Goal: Task Accomplishment & Management: Manage account settings

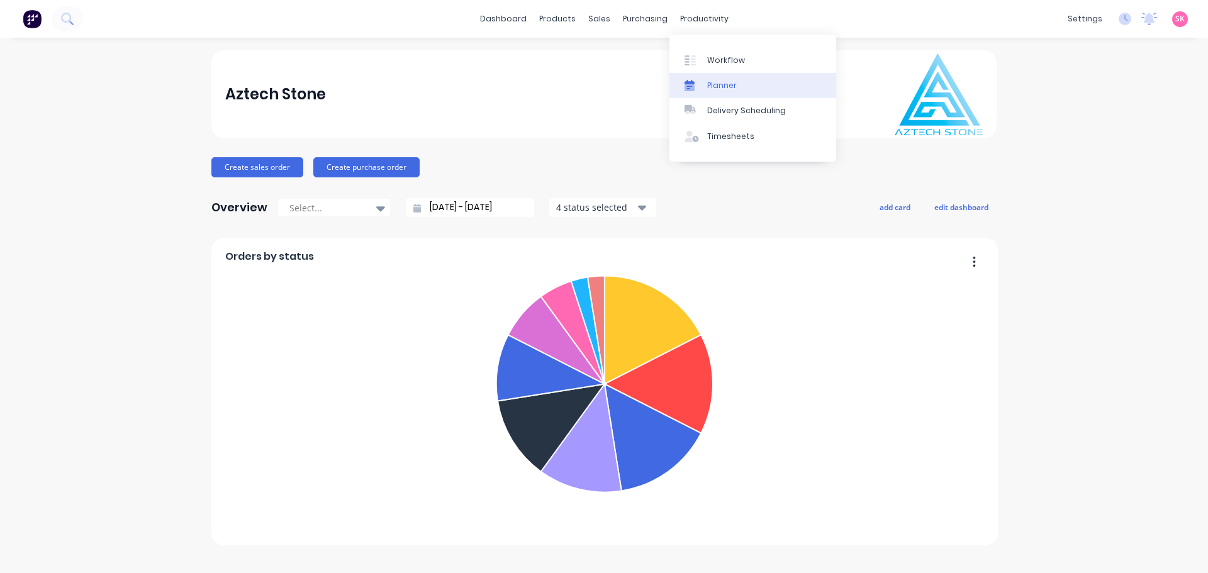
click at [726, 81] on div "Planner" at bounding box center [722, 85] width 30 height 11
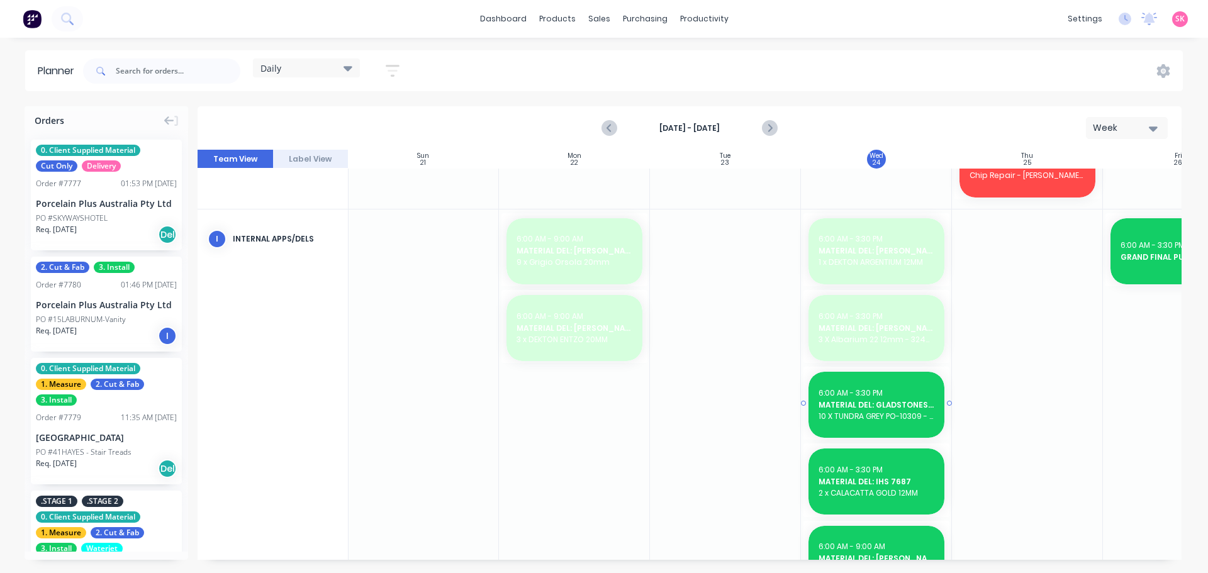
scroll to position [654, 1]
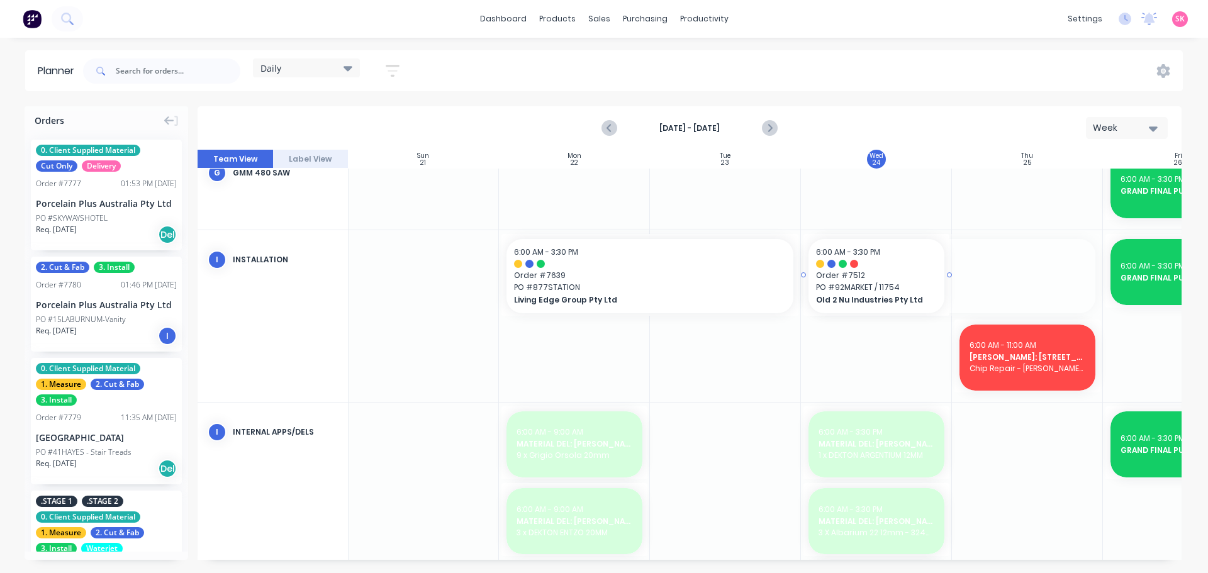
drag, startPoint x: 1102, startPoint y: 271, endPoint x: 916, endPoint y: 272, distance: 185.6
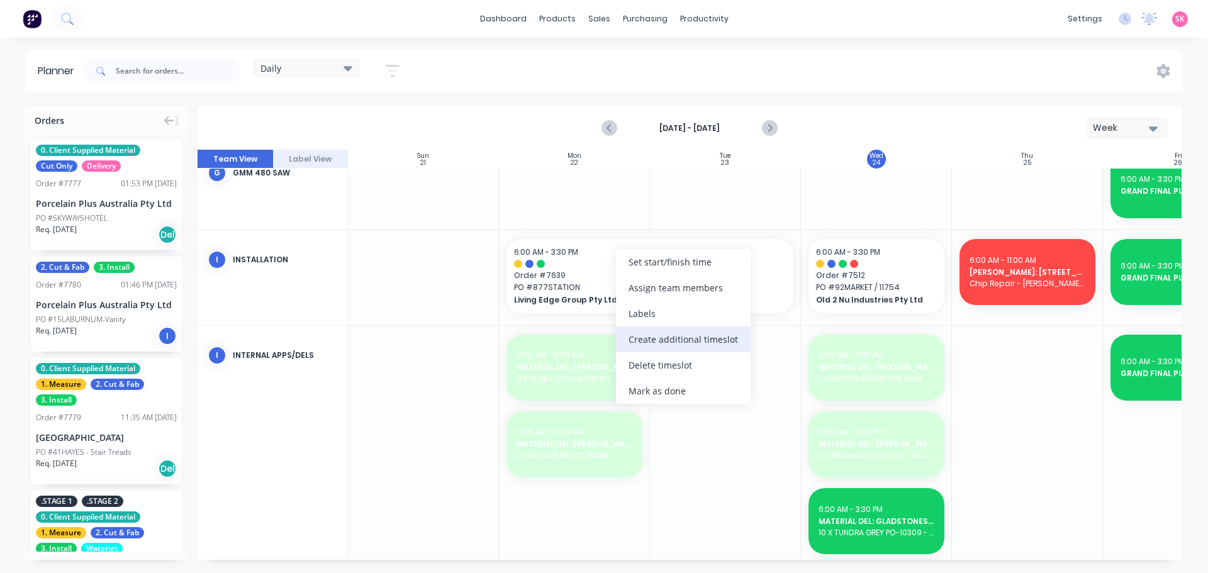
click at [676, 338] on div "Create additional timeslot" at bounding box center [683, 340] width 135 height 26
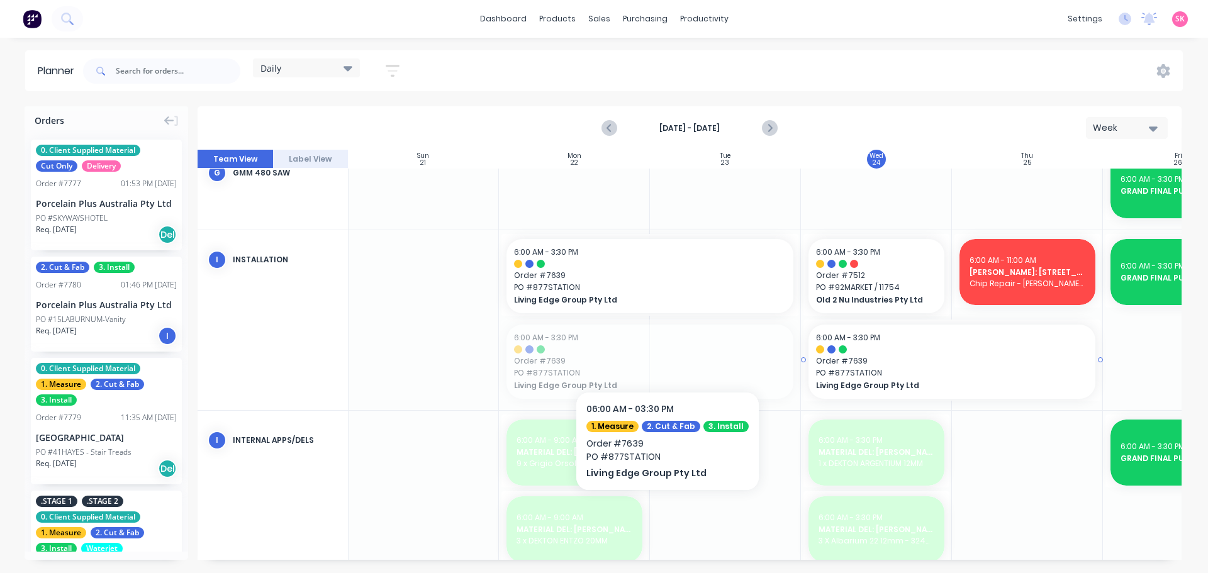
drag, startPoint x: 662, startPoint y: 354, endPoint x: 941, endPoint y: 347, distance: 278.8
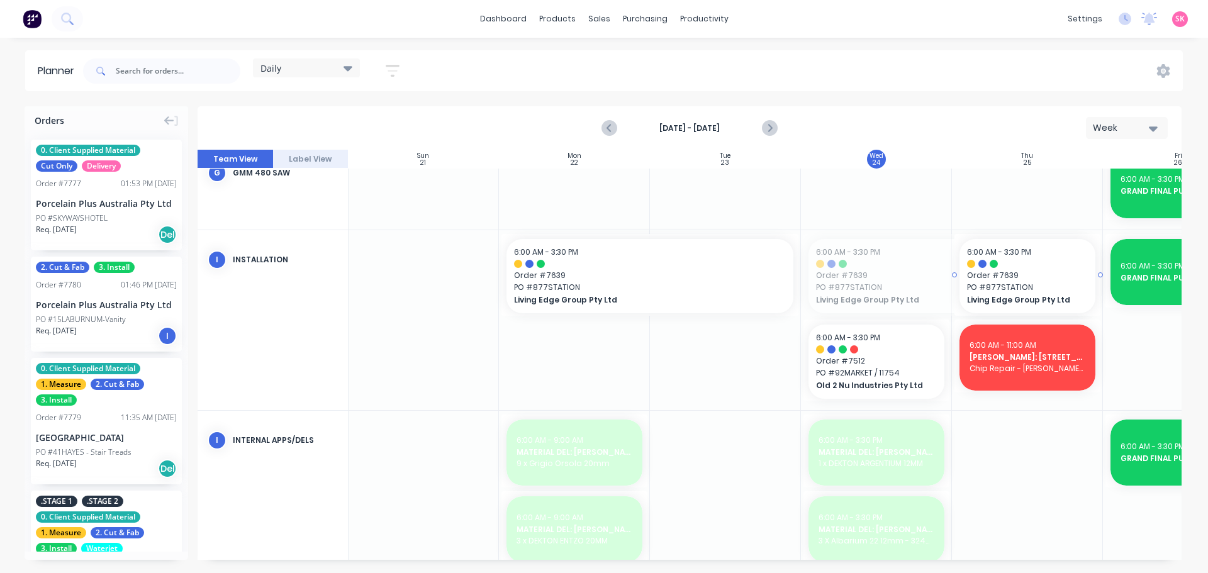
drag, startPoint x: 802, startPoint y: 271, endPoint x: 979, endPoint y: 274, distance: 176.8
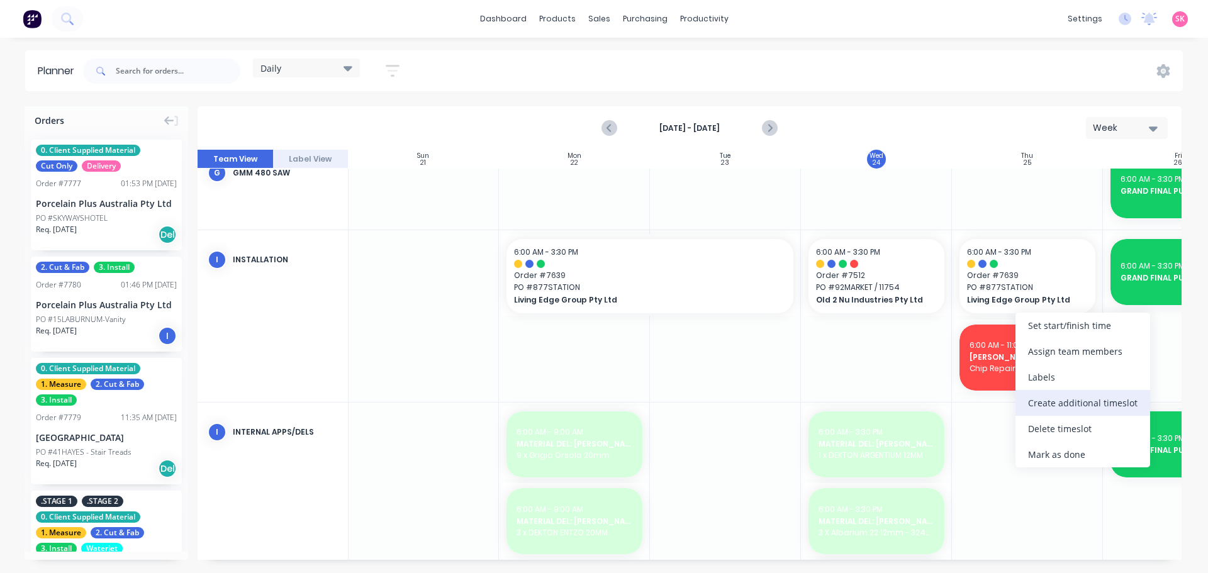
click at [1079, 405] on div "Create additional timeslot" at bounding box center [1083, 403] width 135 height 26
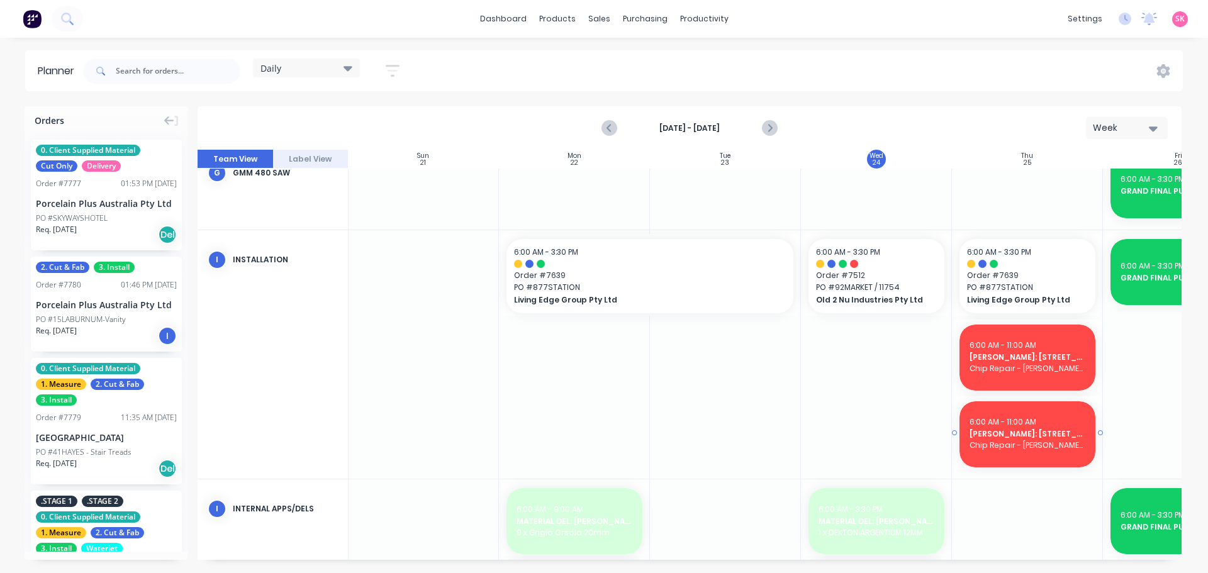
click at [1022, 447] on span "Chip Repair - [PERSON_NAME] (homeowner) - 0417 557 570 / Cosi - 0419 591 856" at bounding box center [1028, 445] width 116 height 11
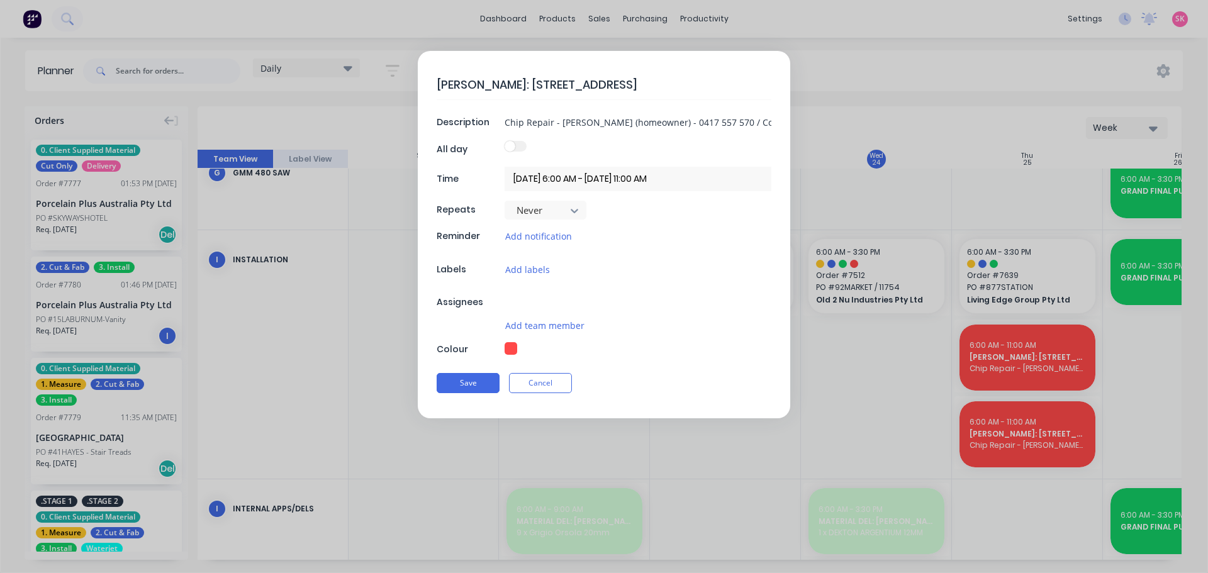
type textarea "x"
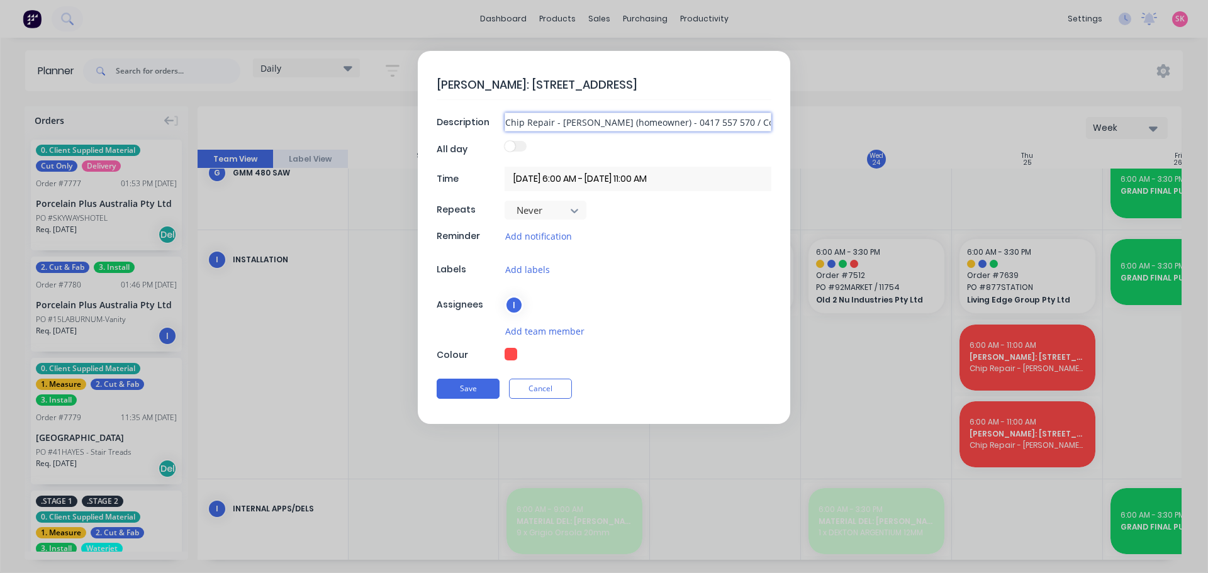
click at [615, 121] on input "Chip Repair - [PERSON_NAME] (homeowner) - 0417 557 570 / Cosi - 0419 591 856" at bounding box center [638, 122] width 267 height 19
type input "9"
type textarea "x"
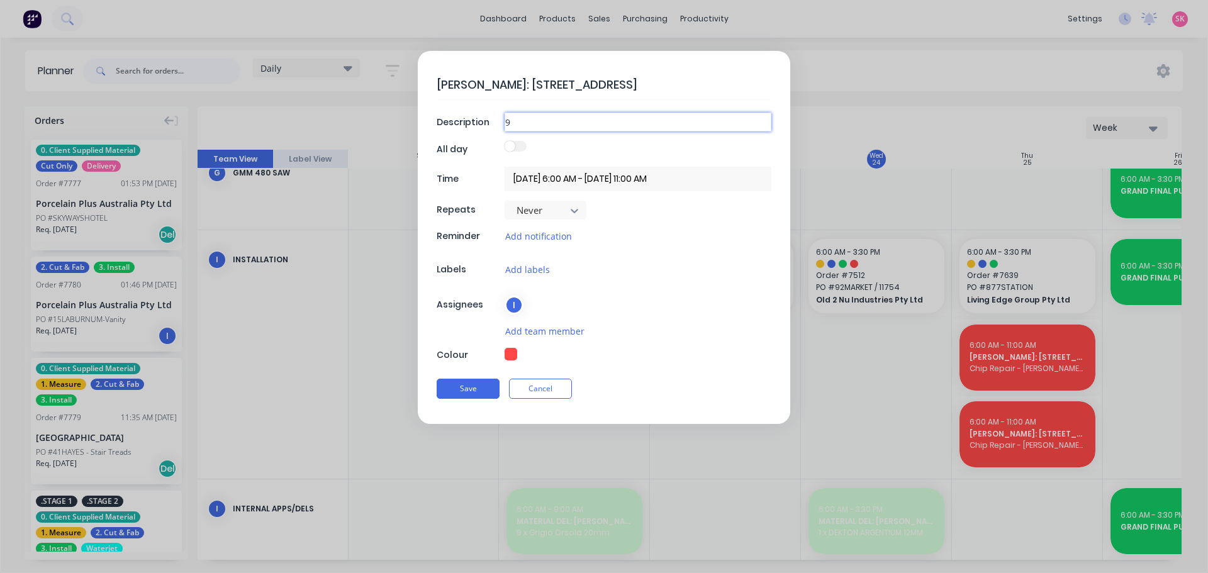
type input "92"
type textarea "x"
type input "92"
type textarea "x"
type input "92 m"
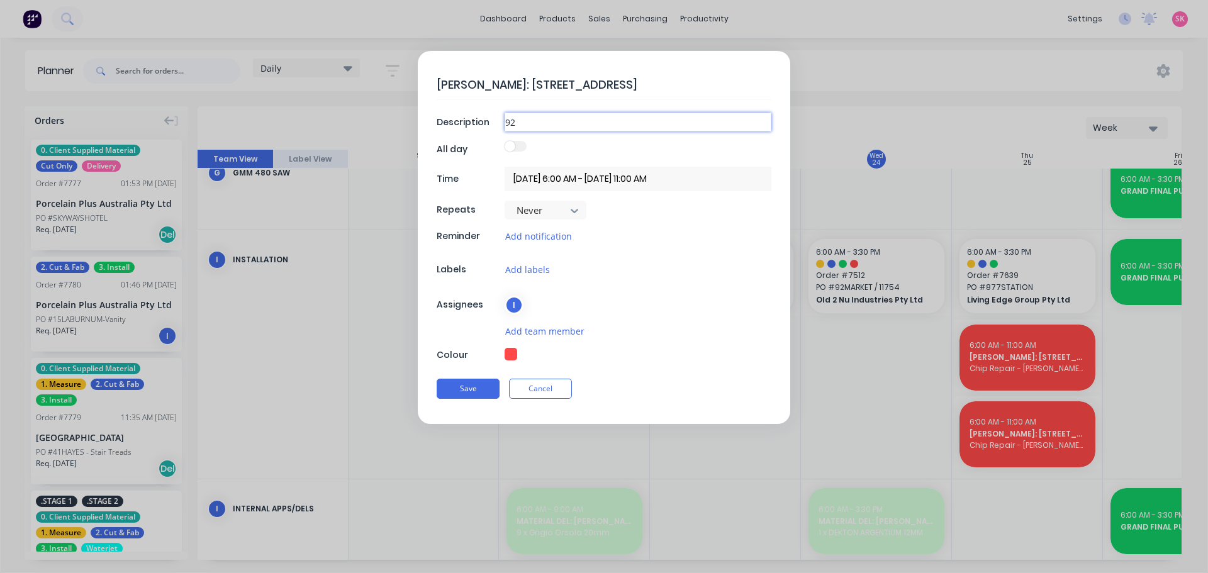
type textarea "x"
type input "92 mA"
type textarea "x"
type input "92 m"
type textarea "x"
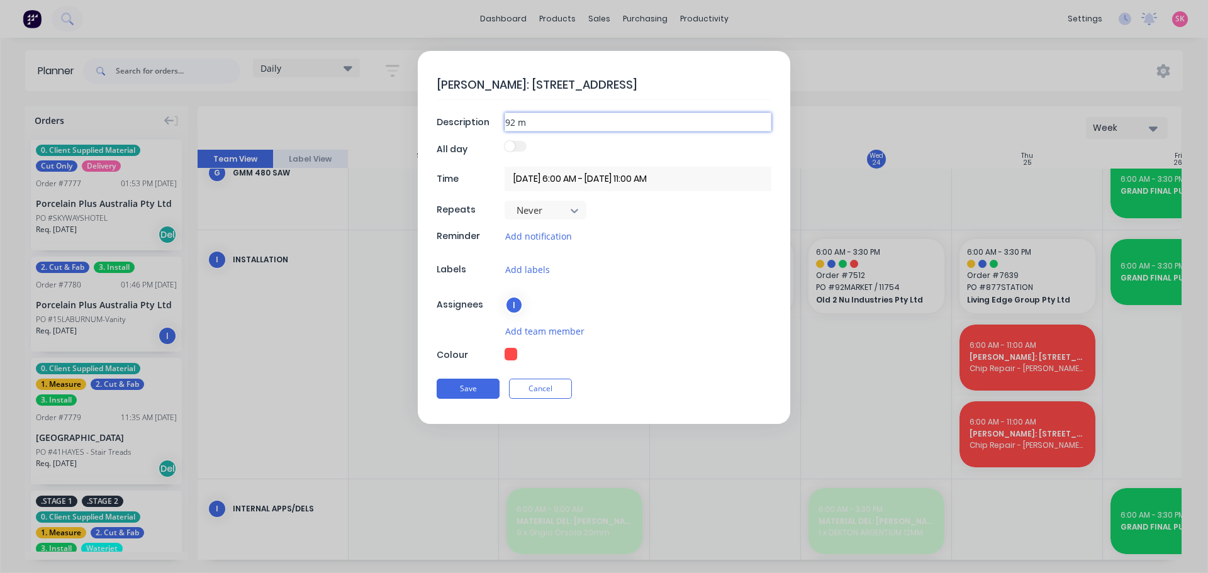
type input "92"
type textarea "x"
type input "92"
type textarea "x"
type input "9"
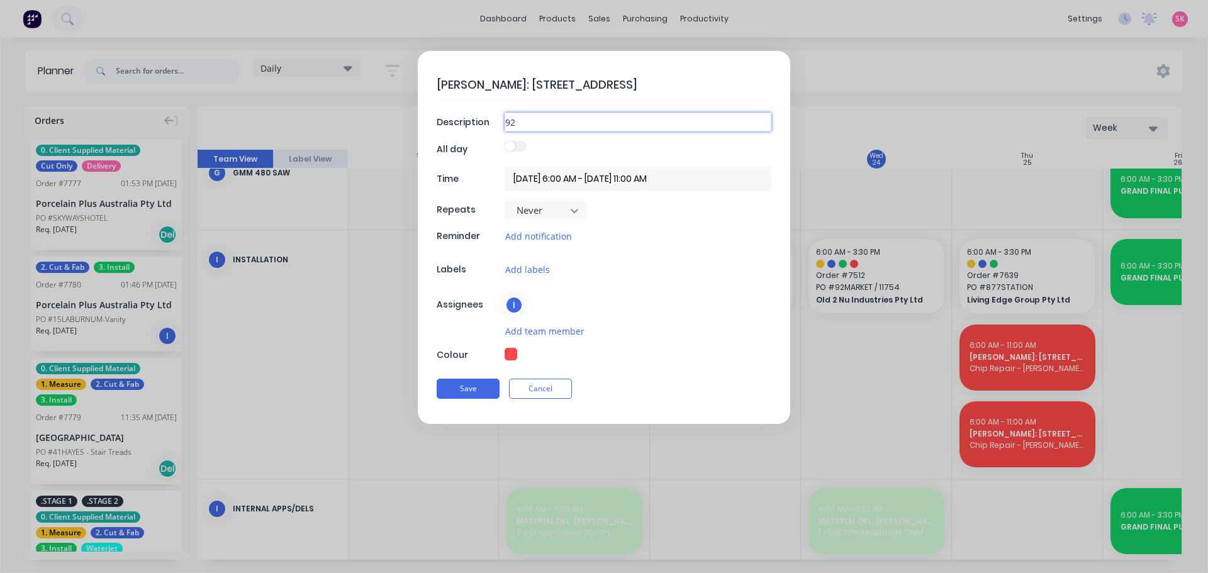
type textarea "x"
drag, startPoint x: 641, startPoint y: 84, endPoint x: 490, endPoint y: 84, distance: 151.0
click at [490, 84] on textarea "[PERSON_NAME]: [STREET_ADDRESS]" at bounding box center [604, 85] width 335 height 30
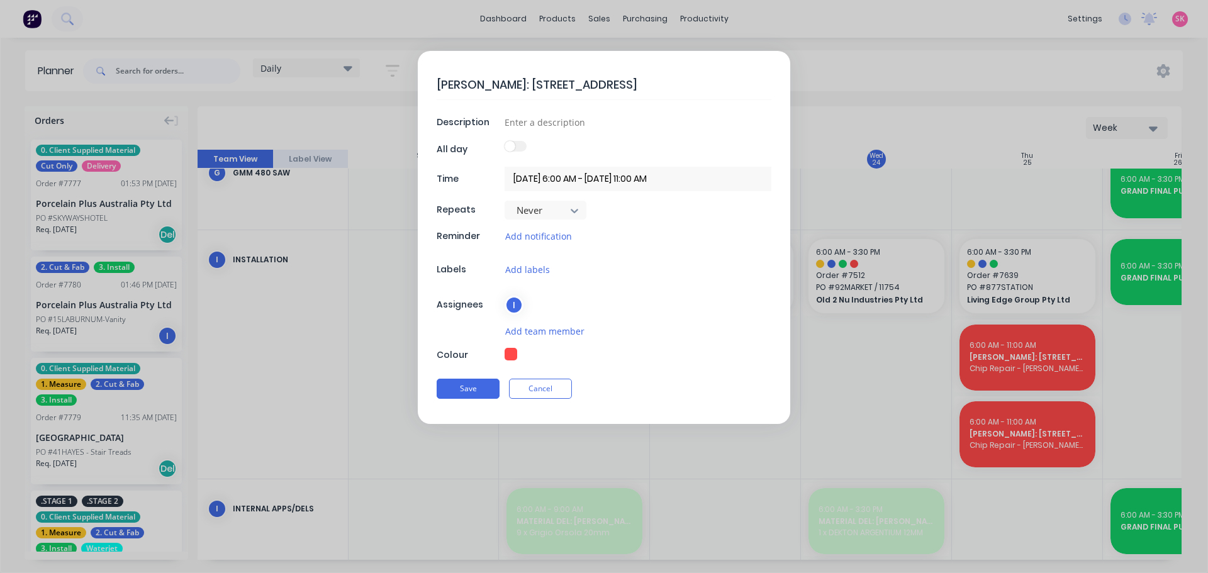
type textarea "[PERSON_NAME]: 9"
type textarea "x"
type textarea "[PERSON_NAME]: 92"
type textarea "x"
type textarea "[PERSON_NAME]: 92"
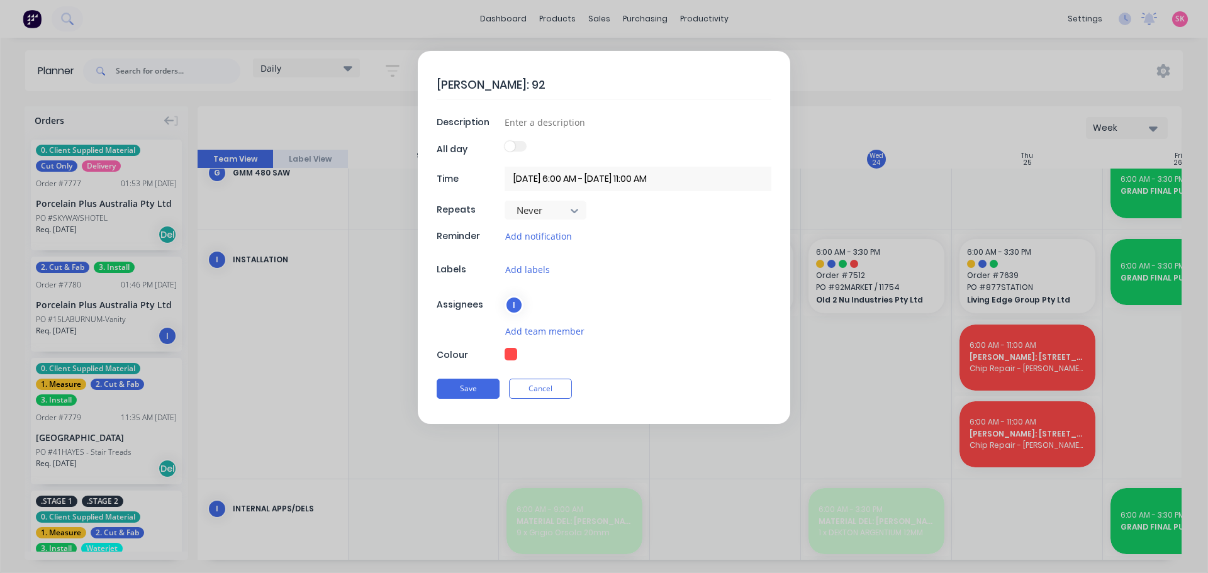
type textarea "x"
type textarea "[PERSON_NAME]: 92 m"
type textarea "x"
type textarea "[PERSON_NAME]: 92 mA"
type textarea "x"
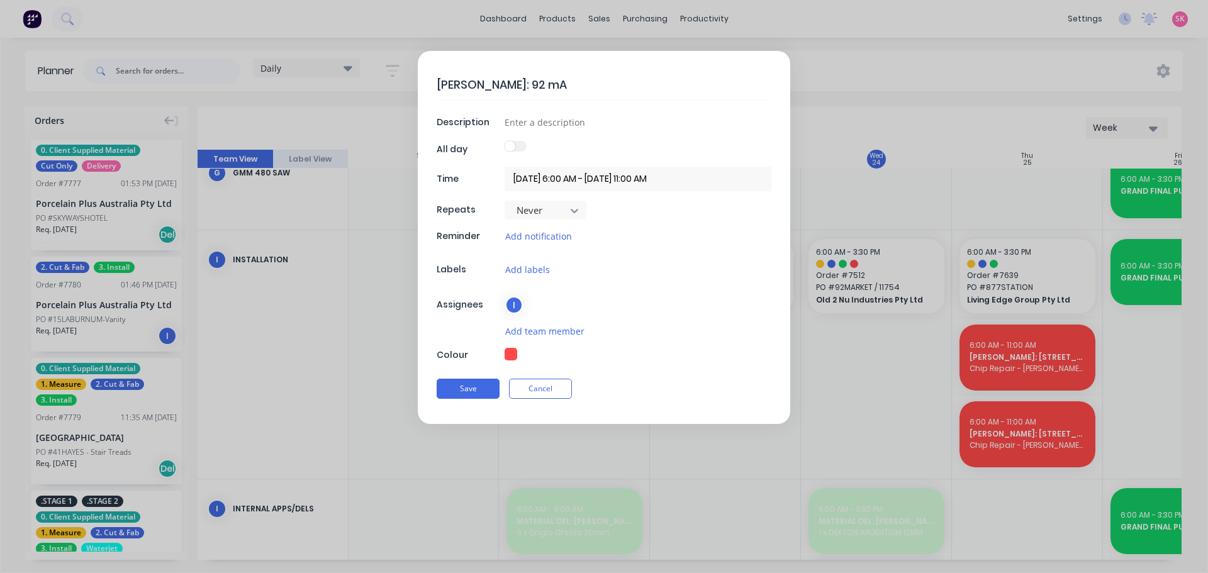
type textarea "[PERSON_NAME]: 92 mAR"
type textarea "x"
type textarea "[PERSON_NAME]: 92 mA"
type textarea "x"
type textarea "[PERSON_NAME]: 92 m"
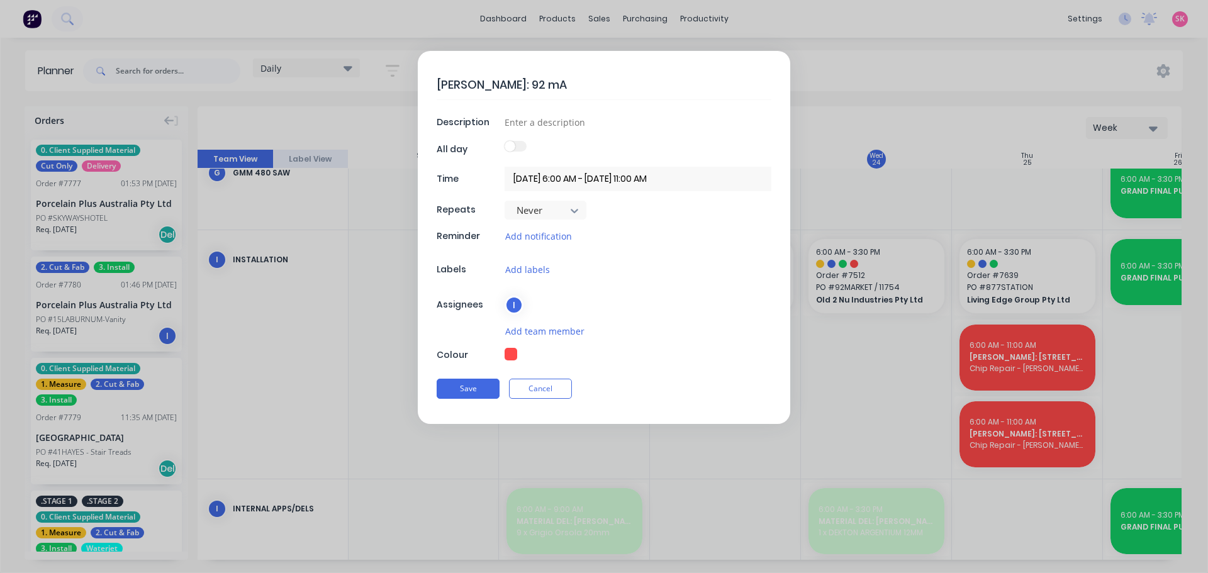
type textarea "x"
type textarea "[PERSON_NAME]: 92"
type textarea "x"
type textarea "[PERSON_NAME]: 92 M"
type textarea "x"
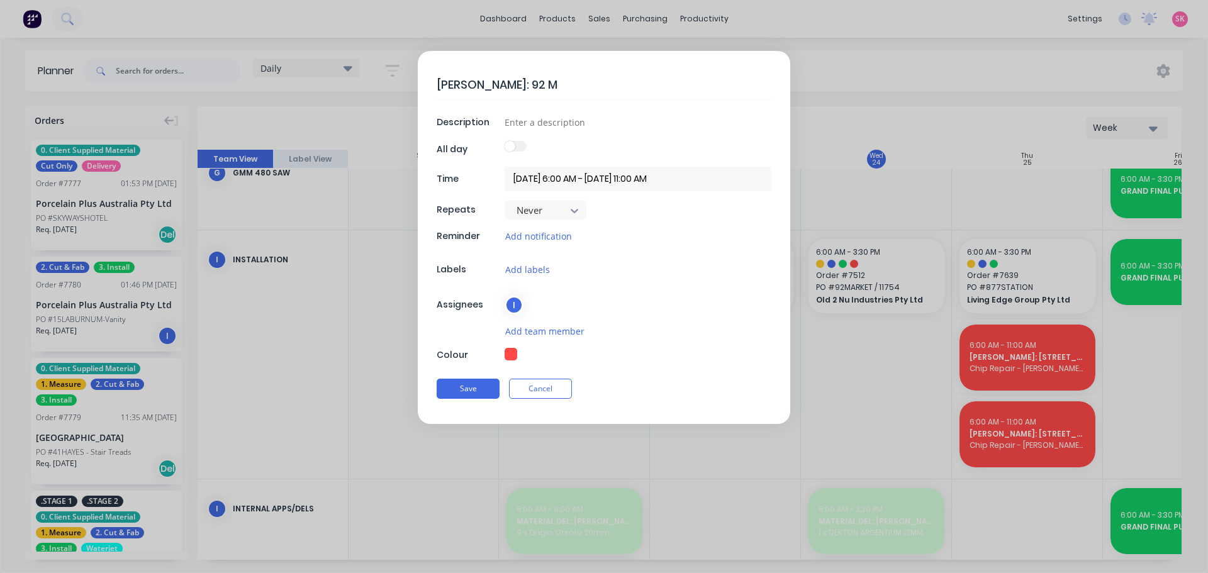
type textarea "[PERSON_NAME]: 92 MA"
type textarea "x"
type textarea "[PERSON_NAME]: 92 MAR"
type textarea "x"
type textarea "[PERSON_NAME]: 92 MARK"
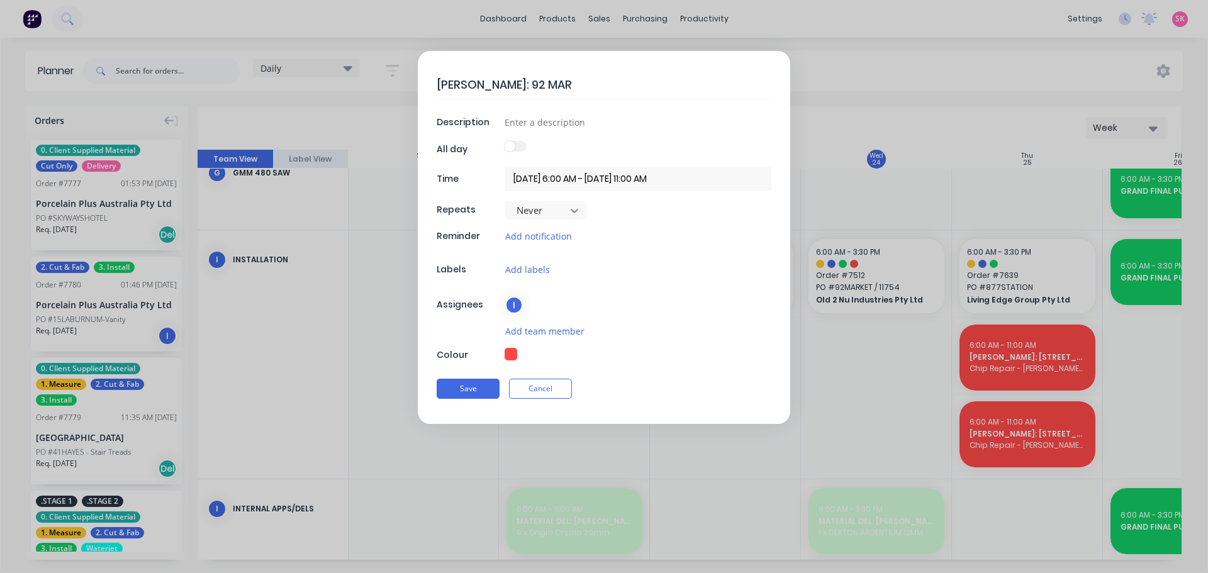
type textarea "x"
type textarea "[PERSON_NAME]: 92 MARKE"
type textarea "x"
type textarea "[PERSON_NAME]: 92 MARKET"
type textarea "x"
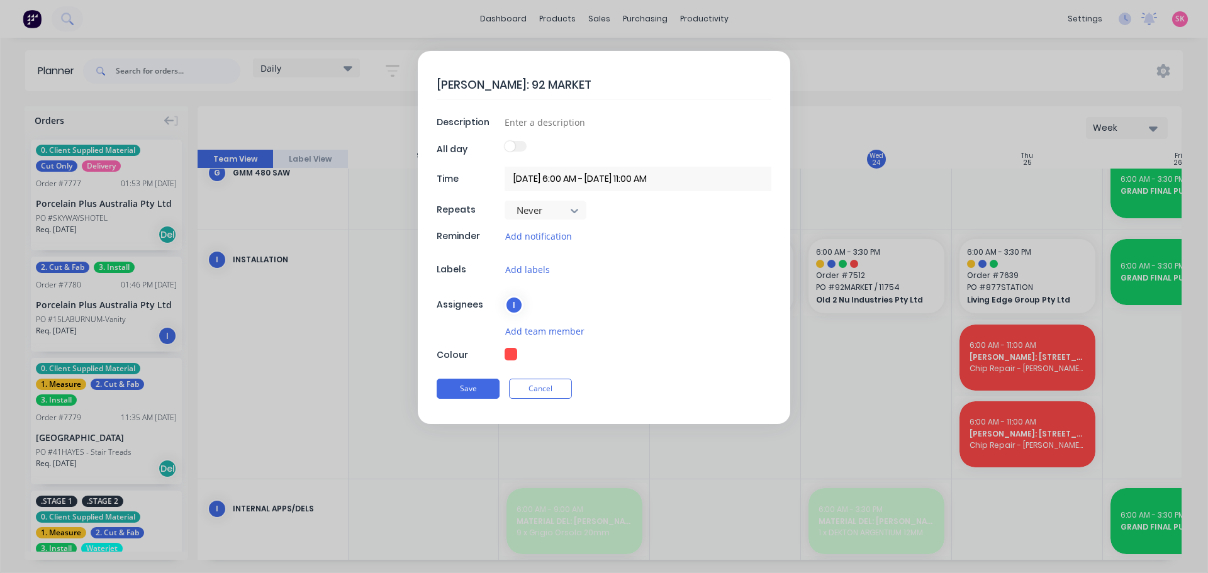
type textarea "[PERSON_NAME]: 92 MARKET"
type textarea "x"
type textarea "[PERSON_NAME]: 92 MARKET S"
type textarea "x"
type textarea "RYAN RV: [STREET_ADDRESS]"
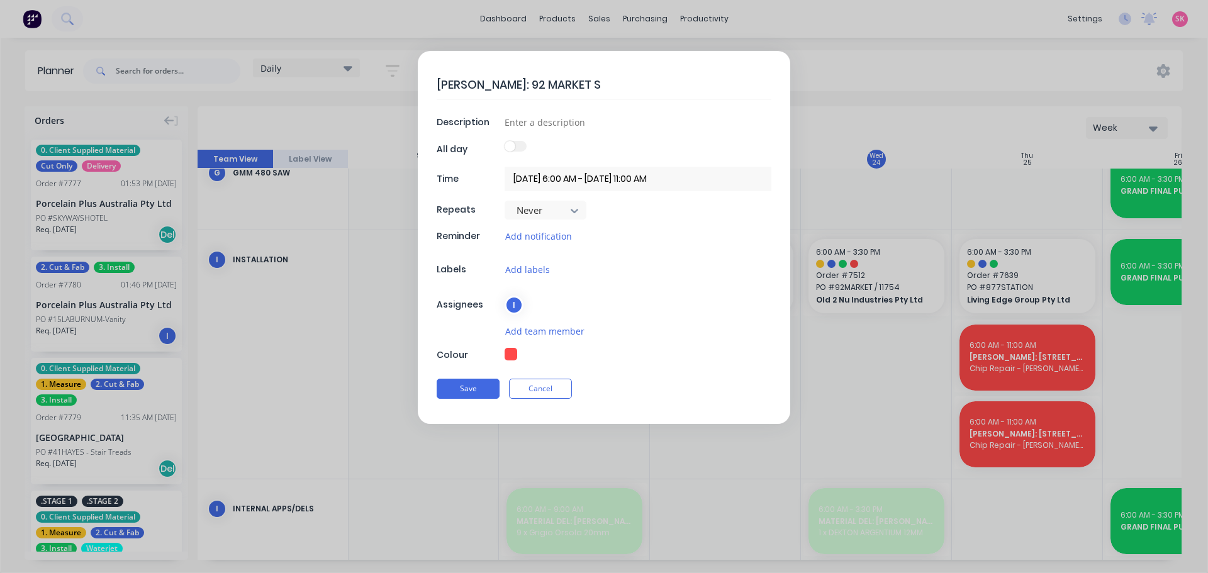
type textarea "x"
type textarea "RYAN RV: [STREET_ADDRESS],"
type textarea "x"
type textarea "RYAN RV: [STREET_ADDRESS],"
type textarea "x"
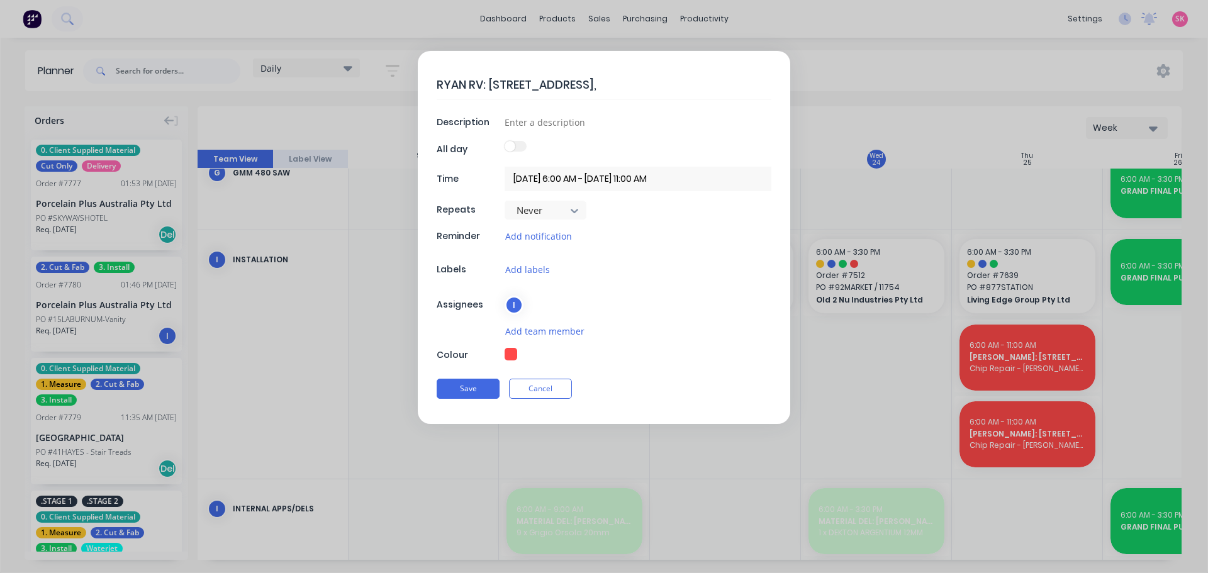
type textarea "[PERSON_NAME]: [STREET_ADDRESS]"
type textarea "x"
type textarea "[PERSON_NAME]: [STREET_ADDRESS]"
type textarea "x"
type textarea "RYAN RV: [STREET_ADDRESS]"
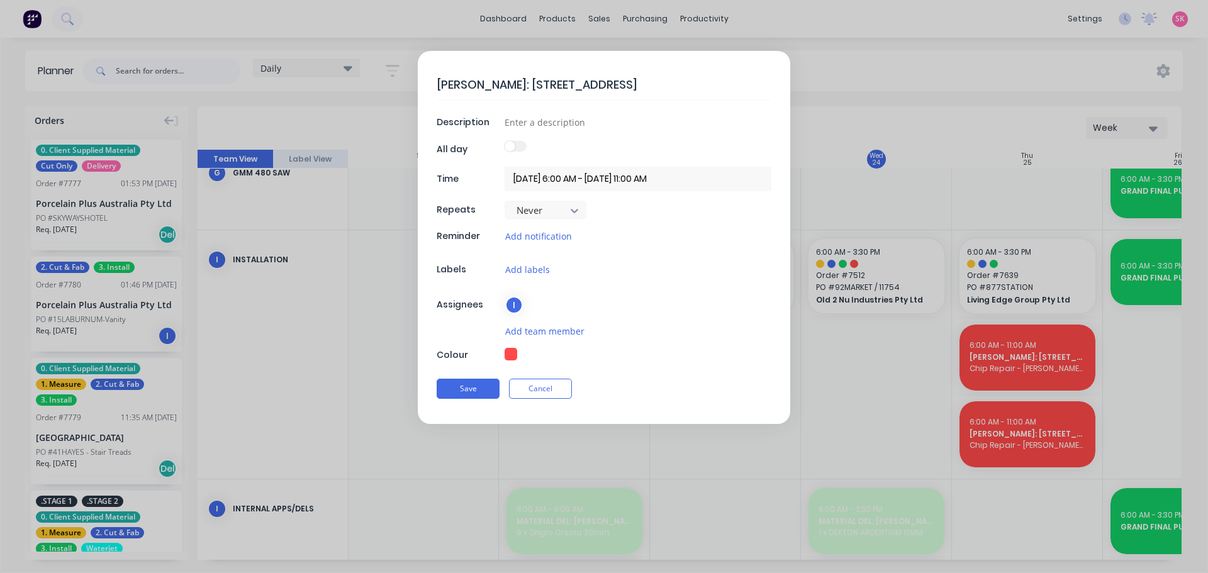
type textarea "x"
type textarea "[PERSON_NAME]: [STREET_ADDRESS]"
type textarea "x"
type textarea "[PERSON_NAME]: [STREET_ADDRESS]"
type textarea "x"
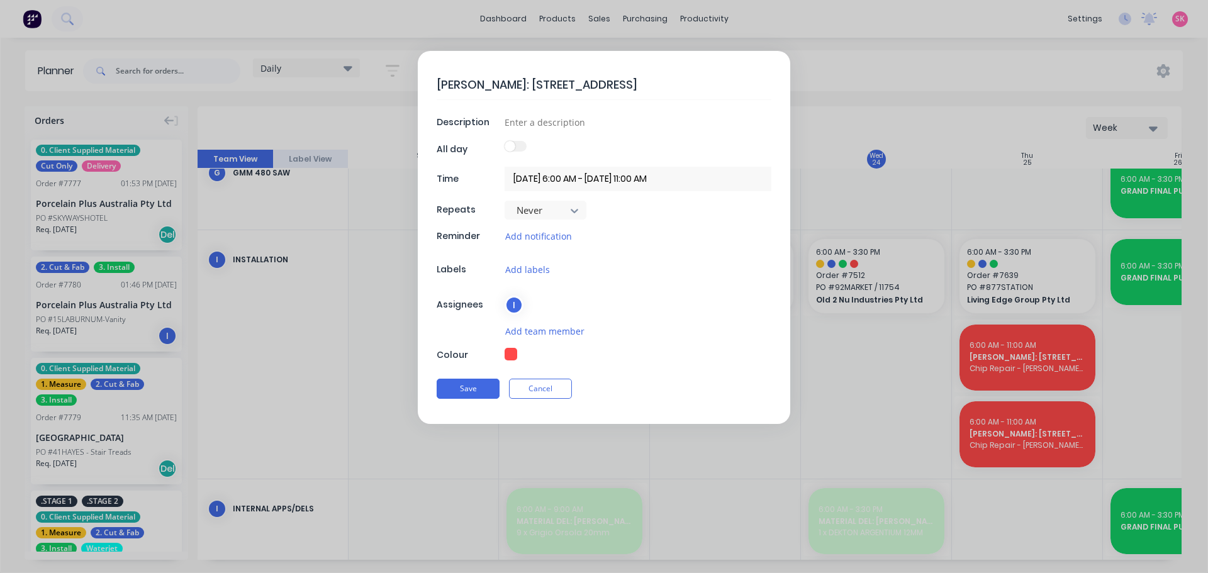
type textarea "RYAN RV: [STREET_ADDRESS]"
type textarea "x"
type textarea "[PERSON_NAME]: [STREET_ADDRESS]"
type textarea "x"
type textarea "RYAN RV: [STREET_ADDRESS]"
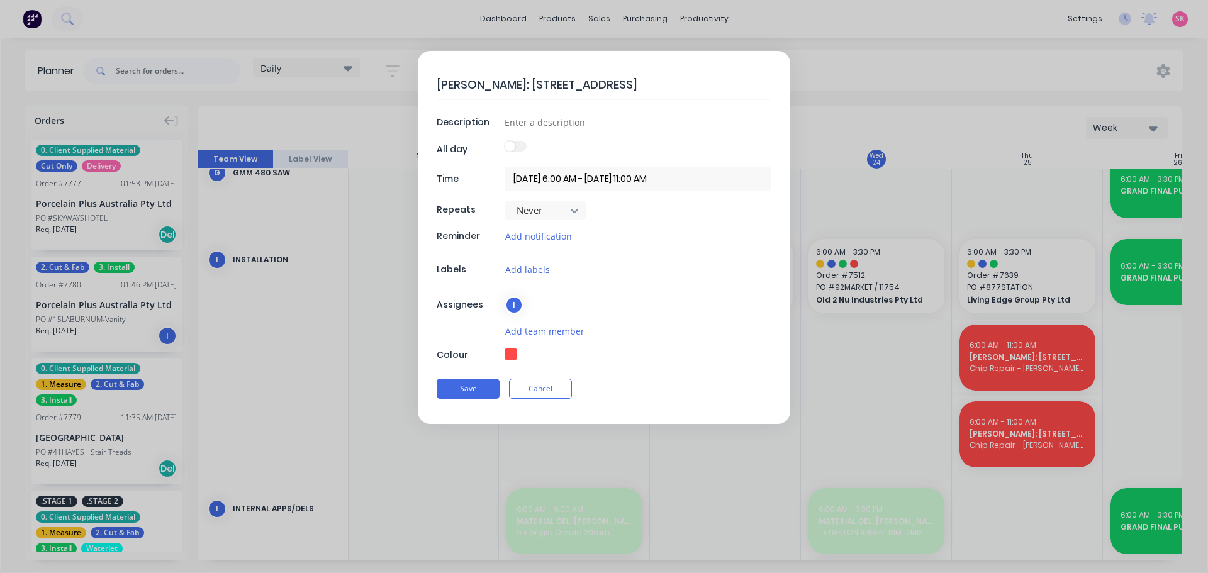
type textarea "x"
type textarea "RYAN RV: [STREET_ADDRESS]"
type textarea "x"
type input "A"
type textarea "x"
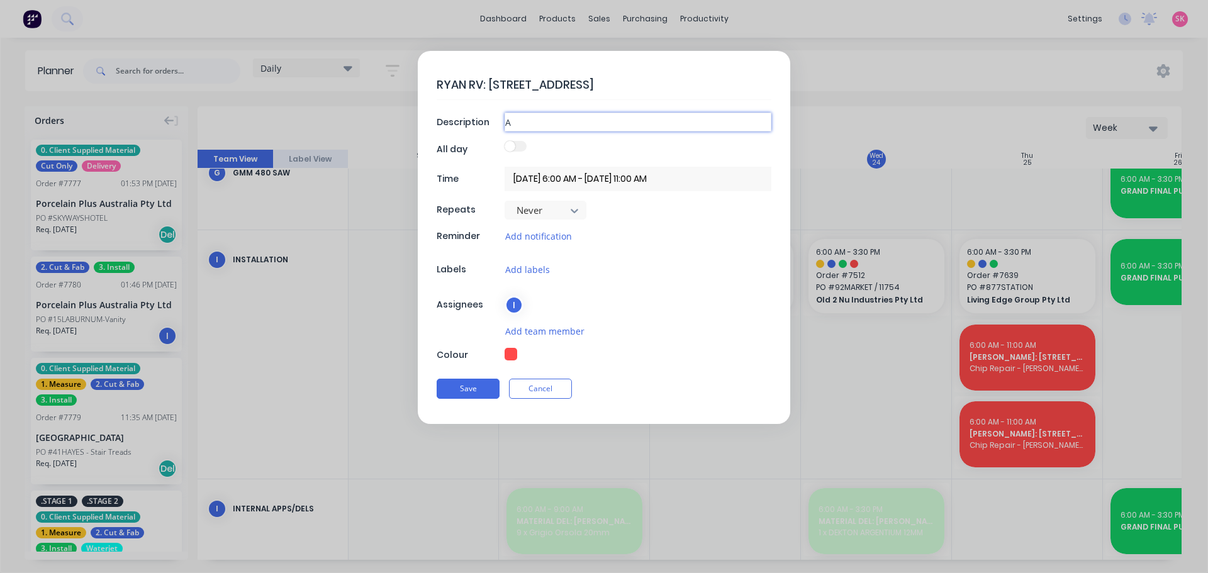
type textarea "x"
type input "S"
type textarea "x"
type input "SE"
type textarea "x"
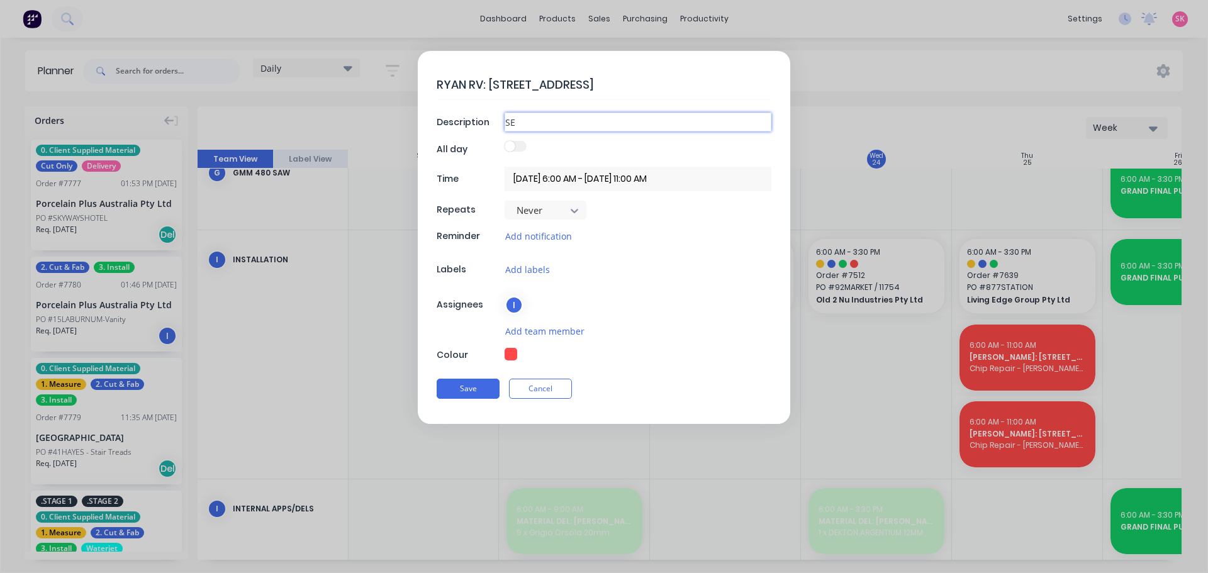
type input "SEA"
type textarea "x"
type input "SEAL"
type textarea "x"
type input "SEAL"
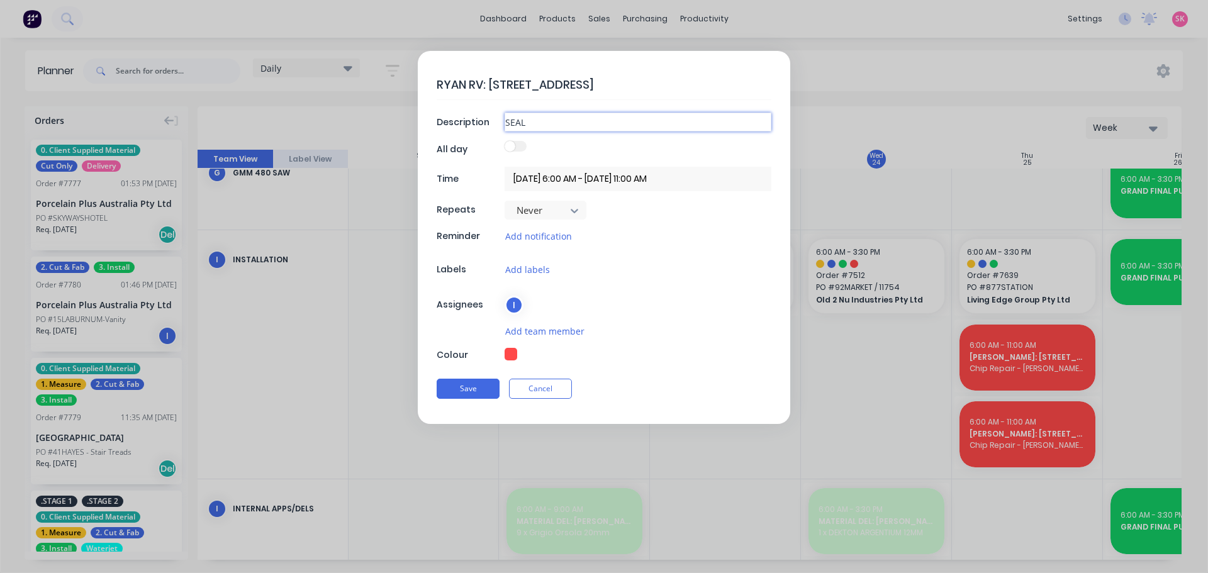
type textarea "x"
type input "SEAL A"
type textarea "x"
type input "SEAL AL"
type textarea "x"
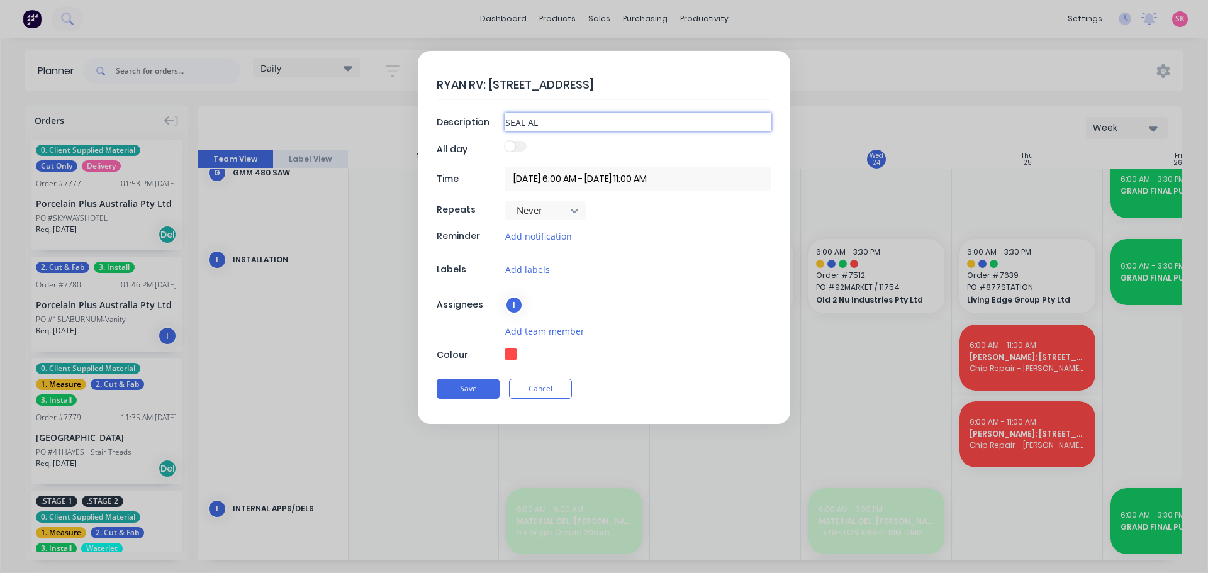
type input "SEAL ALL"
type textarea "x"
type input "SEAL ALL"
type textarea "x"
type input "SEAL ALL N"
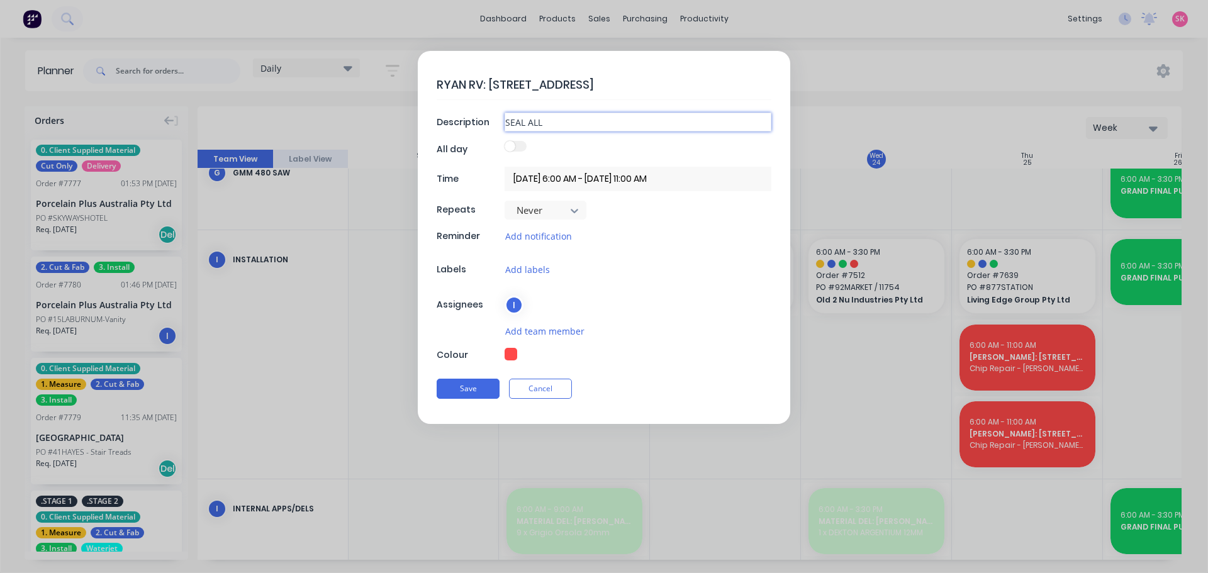
type textarea "x"
type input "SEAL ALL NA"
type textarea "x"
type input "SEAL ALL NAT"
type textarea "x"
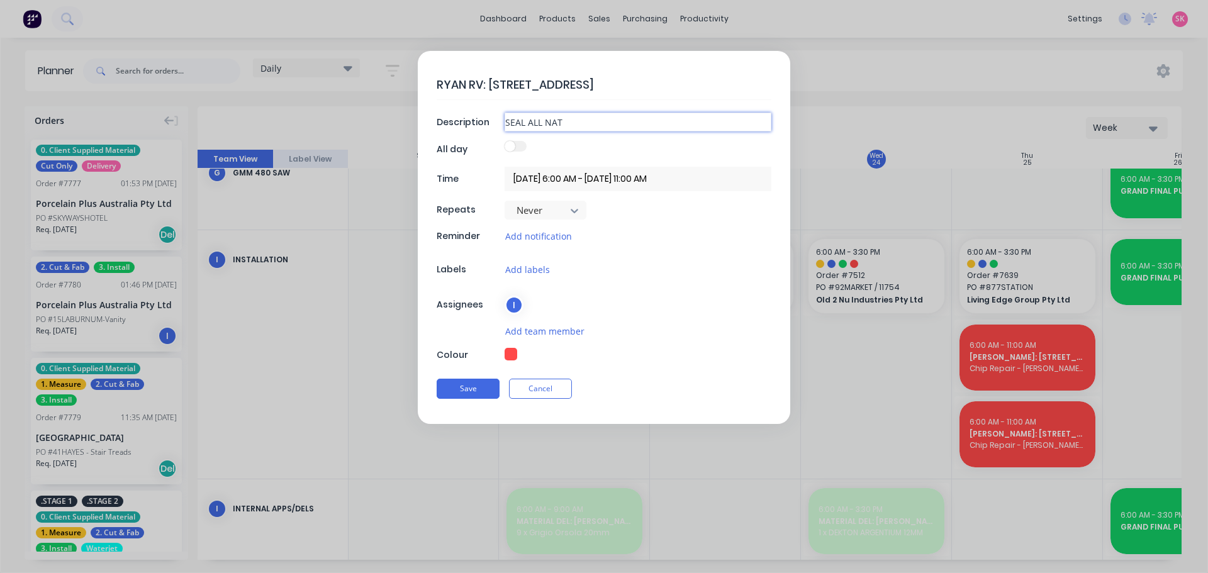
type input "SEAL ALL NATU"
type textarea "x"
type input "SEAL ALL NATUR"
type textarea "x"
type input "SEAL ALL NATURA"
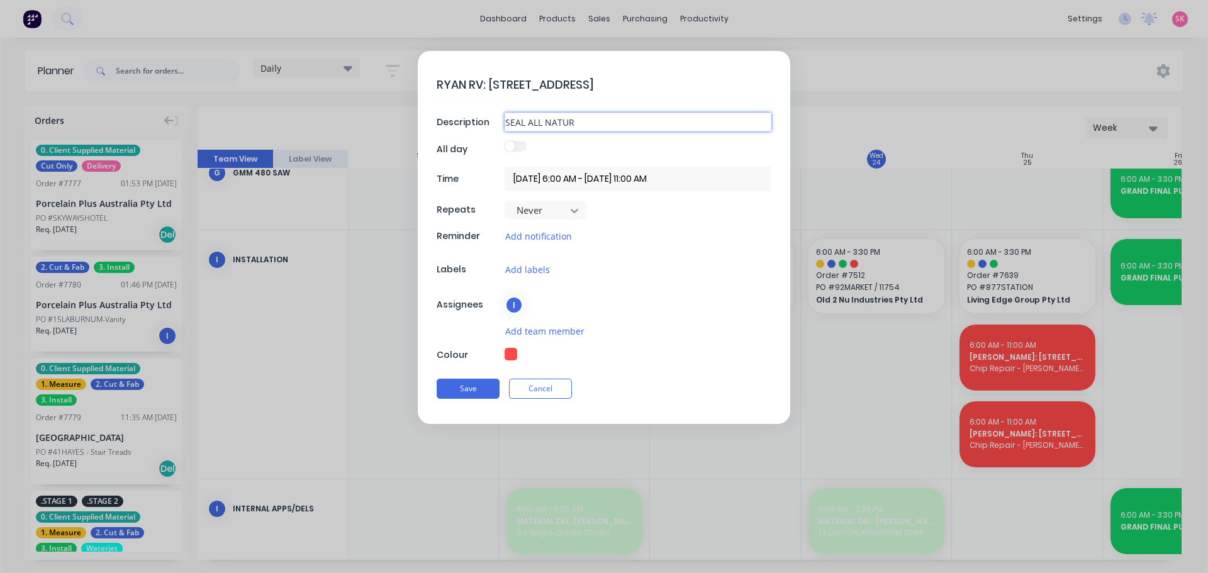
type textarea "x"
type input "SEAL ALL NATURAL"
type textarea "x"
type input "SEAL ALL NATURAL"
type textarea "x"
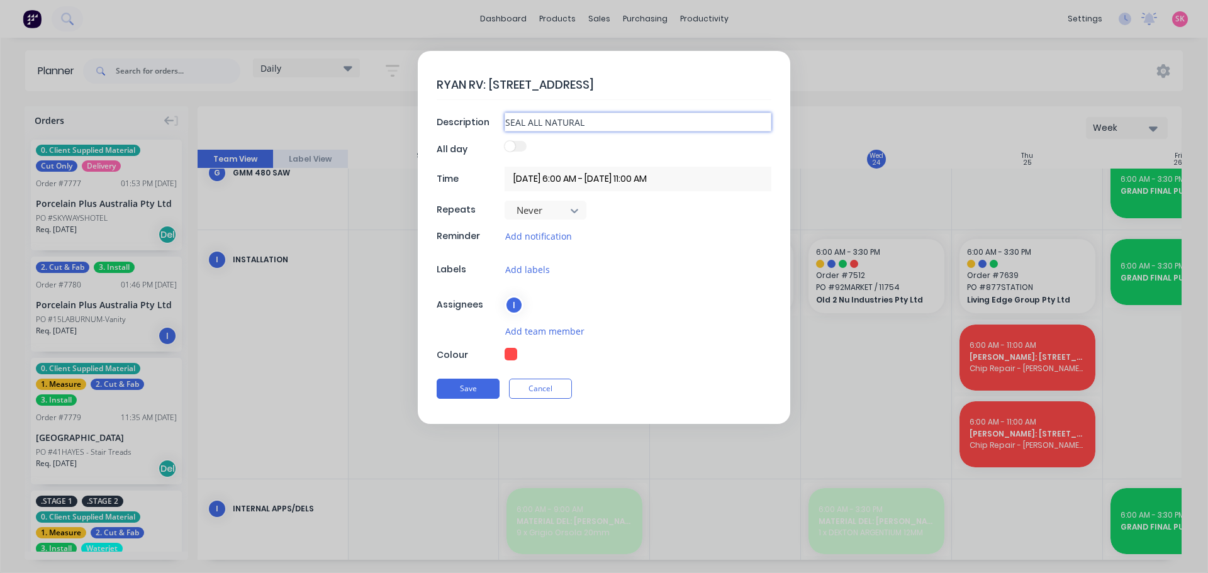
type input "SEAL ALL NATURAL S"
type textarea "x"
type input "SEAL ALL NATURAL ST"
type textarea "x"
type input "SEAL ALL NATURAL STO"
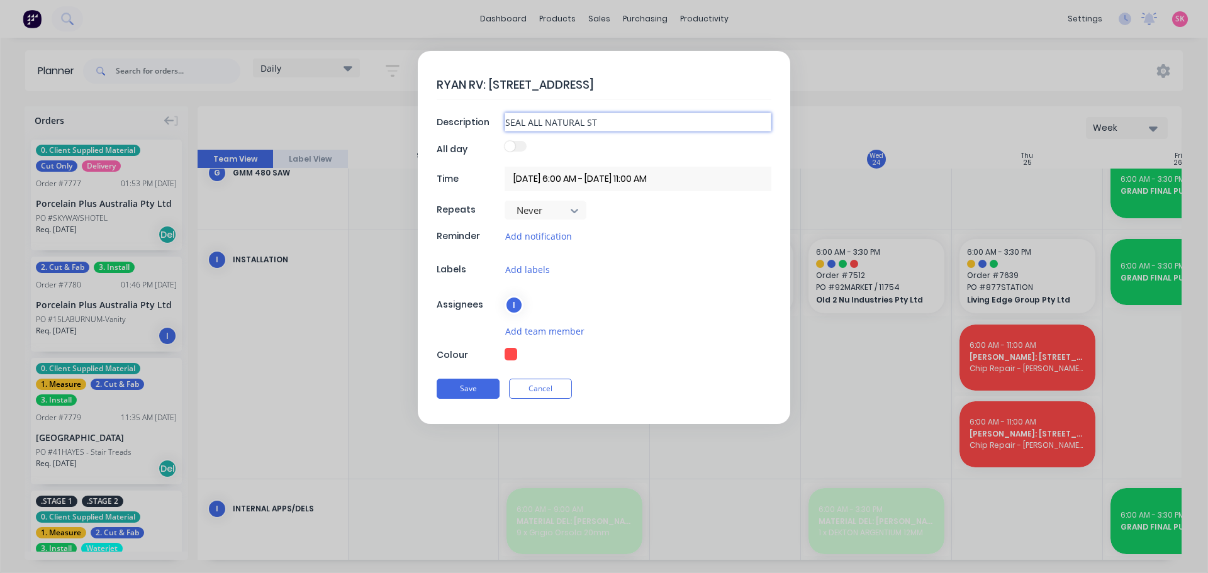
type textarea "x"
type input "SEAL ALL NATURAL STON"
type textarea "x"
type input "SEAL ALL NATURAL STONE"
type textarea "x"
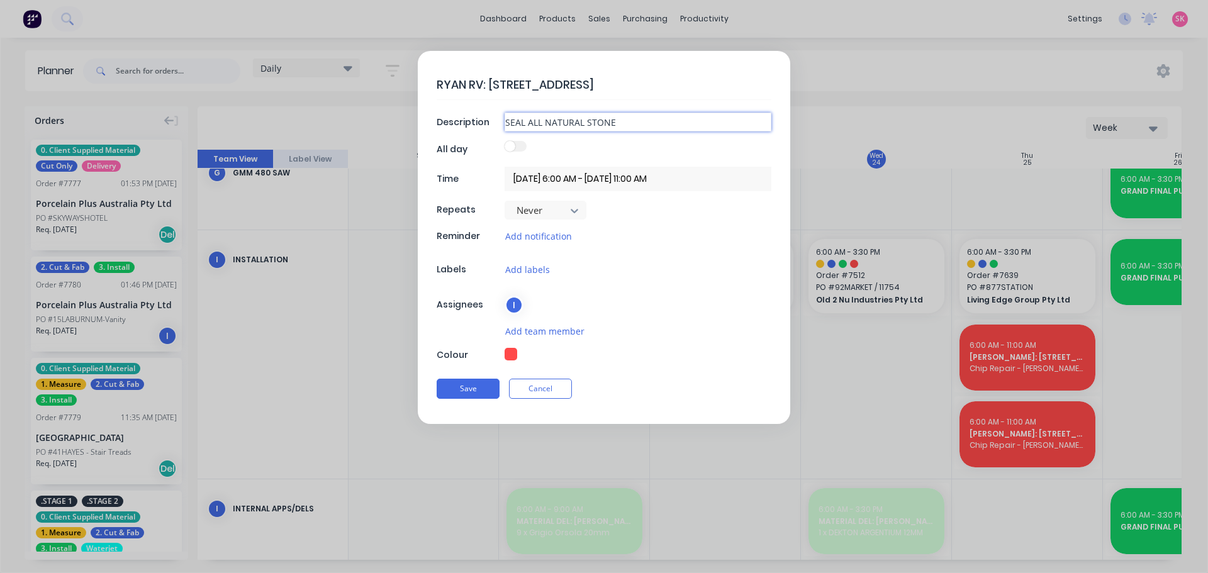
type input "SEAL ALL NATURAL STONE"
type textarea "x"
type input "SEAL ALL NATURAL STONE B"
type textarea "x"
type input "SEAL ALL NATURAL STONE BE"
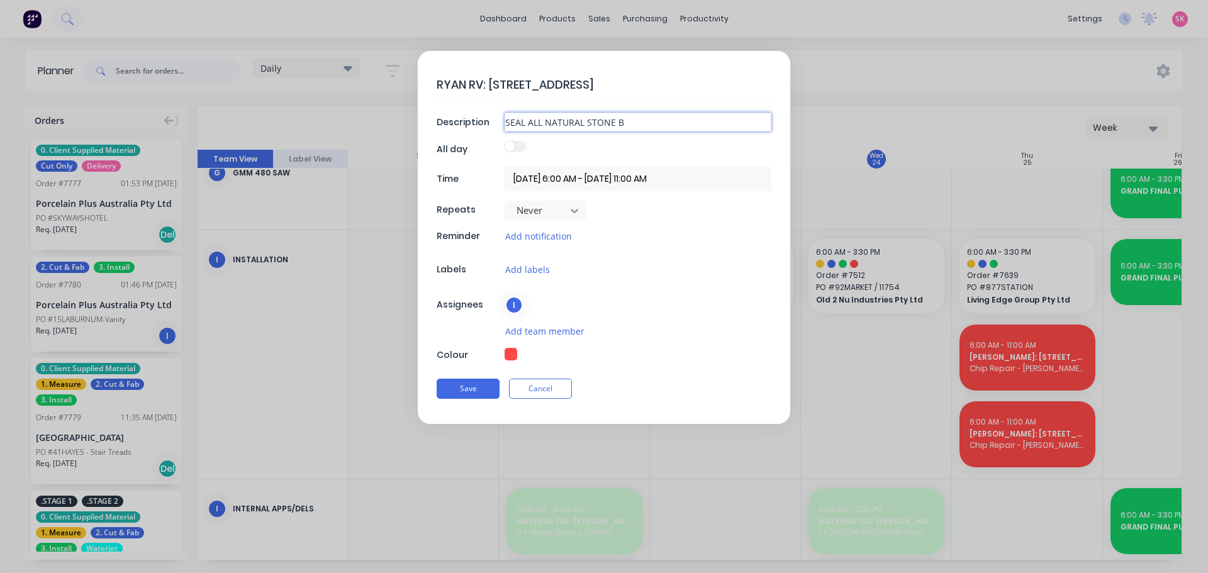
type textarea "x"
type input "SEAL ALL NATURAL [PERSON_NAME]"
type textarea "x"
type input "SEAL ALL NATURAL STONE BENC"
type textarea "x"
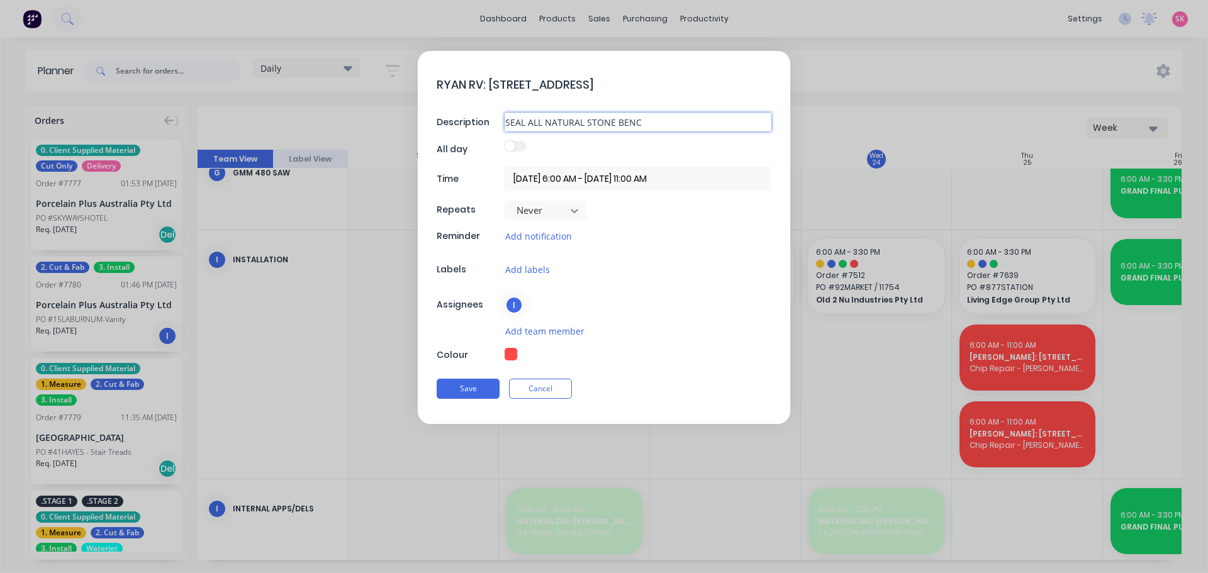
type input "SEAL ALL NATURAL STONE BENCH"
type textarea "x"
type input "SEAL ALL NATURAL STONE BENCHT"
type textarea "x"
type input "SEAL ALL NATURAL STONE BENCHTO"
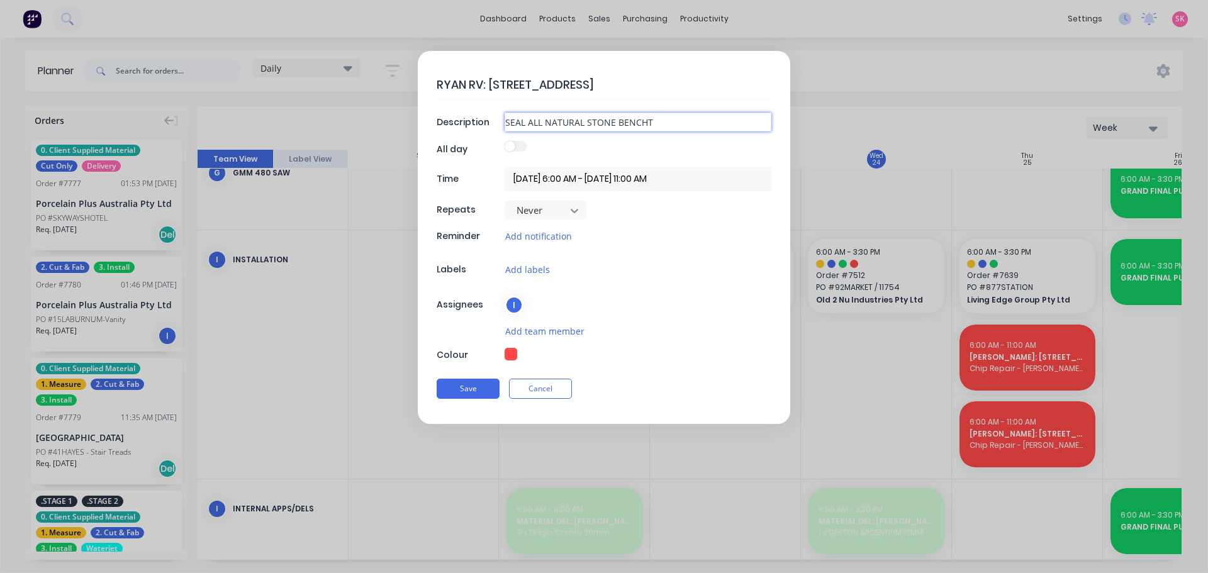
type textarea "x"
type input "SEAL ALL NATURAL STONE BENCHTOP"
type textarea "x"
type input "SEAL ALL NATURAL STONE BENCHTOPS"
type textarea "x"
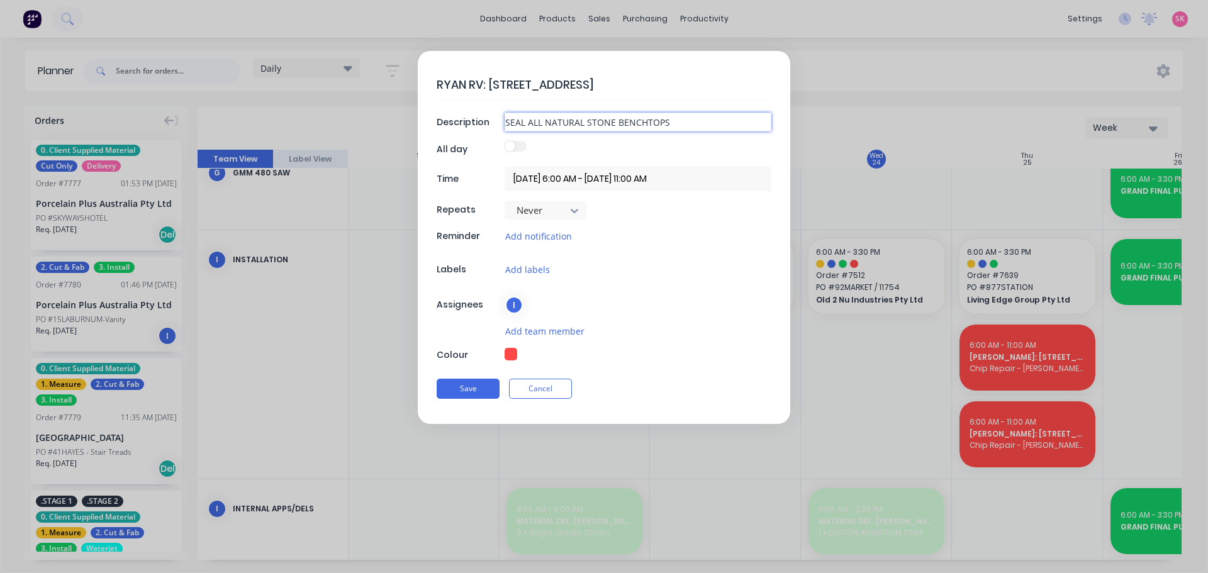
type input "SEAL ALL NATURAL STONE BENCHTOPS"
type textarea "x"
type input "SEAL ALL NATURAL STONE BENCHTOPS"
click at [459, 386] on button "Save" at bounding box center [468, 389] width 63 height 20
type textarea "x"
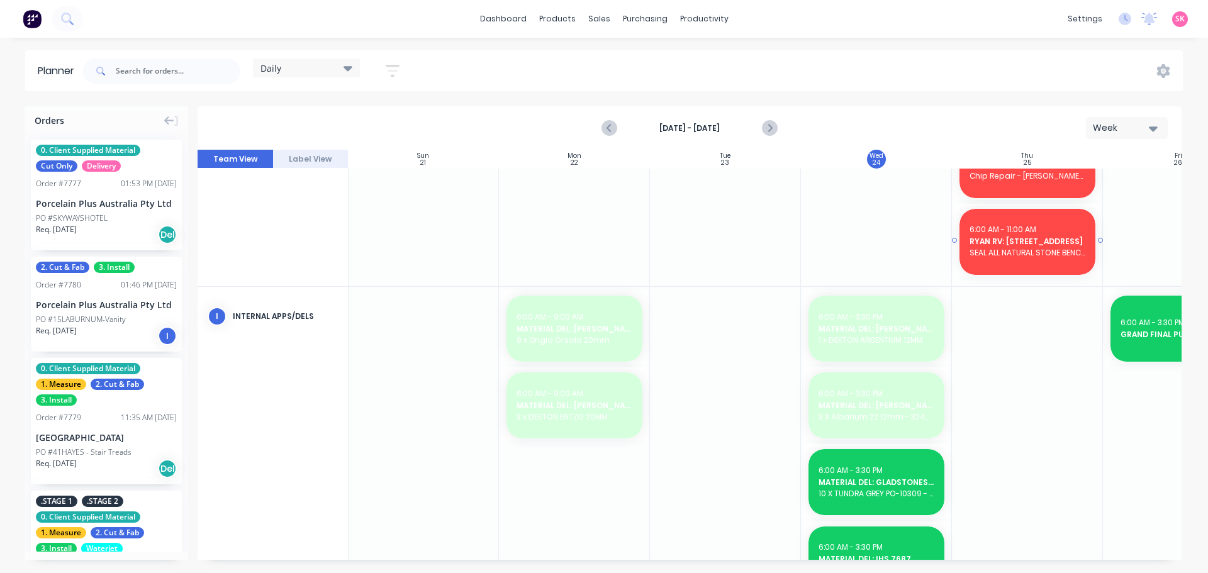
scroll to position [906, 1]
